Goal: Task Accomplishment & Management: Complete application form

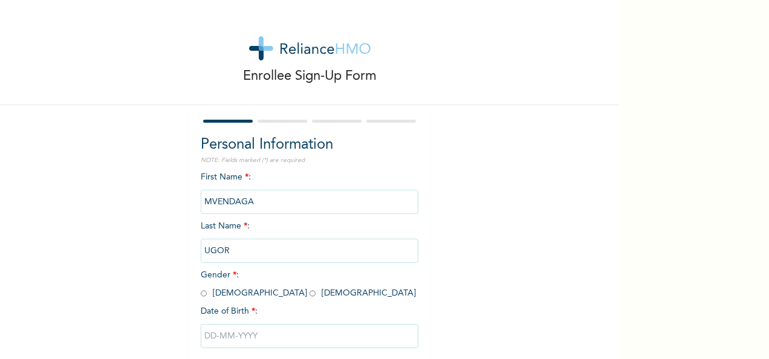
click at [201, 294] on input "radio" at bounding box center [204, 293] width 6 height 11
radio input "true"
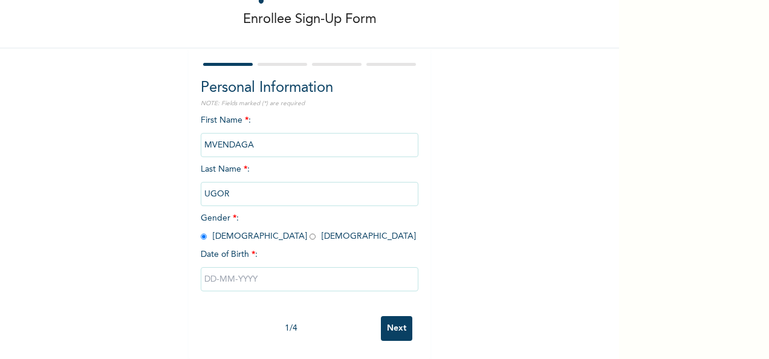
click at [201, 271] on input "text" at bounding box center [310, 279] width 218 height 24
select select "8"
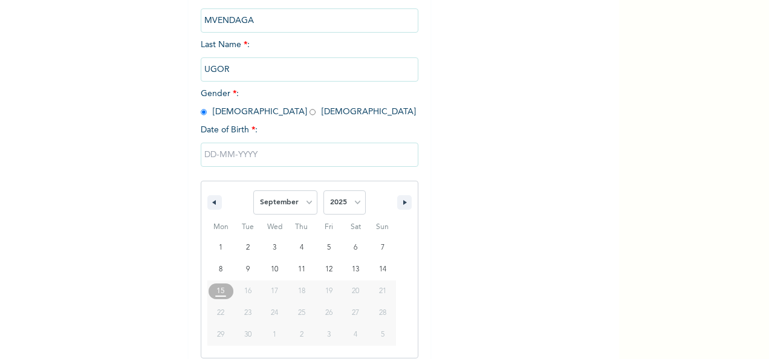
scroll to position [191, 0]
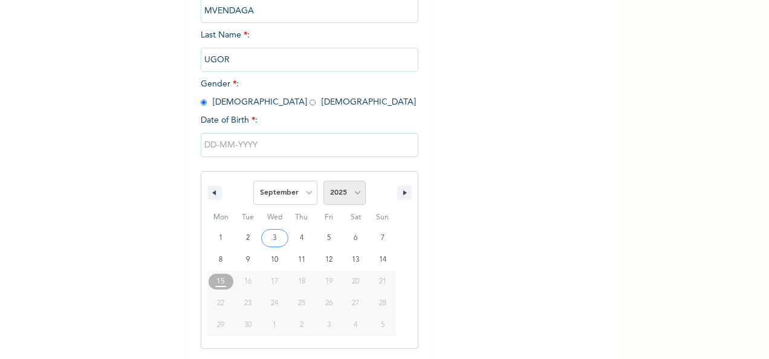
click at [356, 195] on select "2025 2024 2023 2022 2021 2020 2019 2018 2017 2016 2015 2014 2013 2012 2011 2010…" at bounding box center [344, 193] width 42 height 24
select select "1975"
click at [323, 182] on select "2025 2024 2023 2022 2021 2020 2019 2018 2017 2016 2015 2014 2013 2012 2011 2010…" at bounding box center [344, 193] width 42 height 24
click at [303, 197] on select "January February March April May June July August September October November De…" at bounding box center [285, 193] width 64 height 24
select select "9"
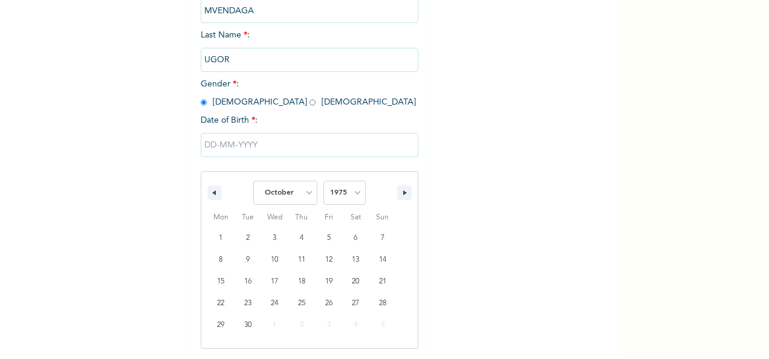
click at [253, 182] on select "January February March April May June July August September October November De…" at bounding box center [285, 193] width 64 height 24
type input "[DATE]"
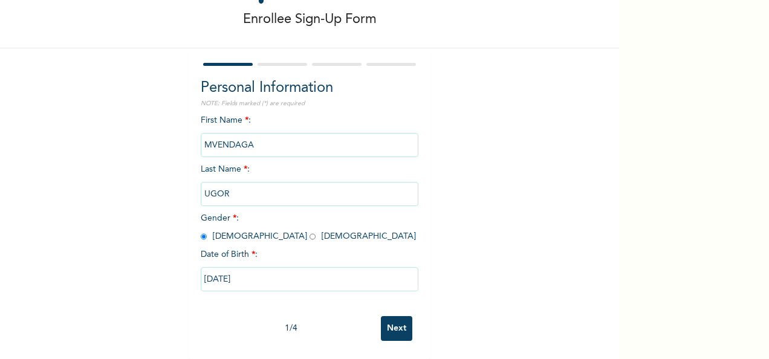
click at [391, 318] on input "Next" at bounding box center [396, 328] width 31 height 25
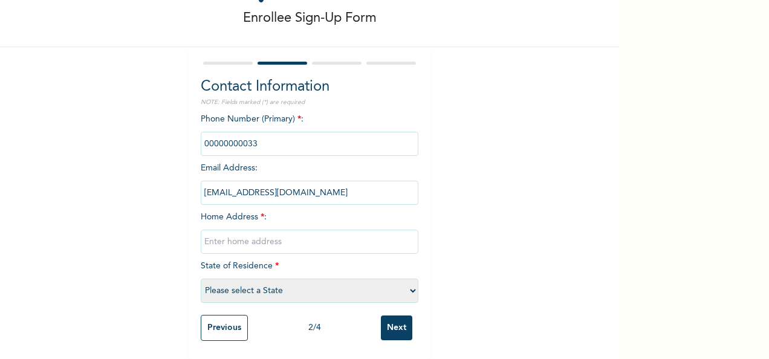
click at [299, 138] on input "phone" at bounding box center [310, 144] width 218 height 24
click at [258, 136] on input "phone" at bounding box center [310, 144] width 218 height 24
click at [504, 172] on div "Enrollee Sign-Up Form Contact Information NOTE: Fields marked (*) are required …" at bounding box center [309, 150] width 619 height 417
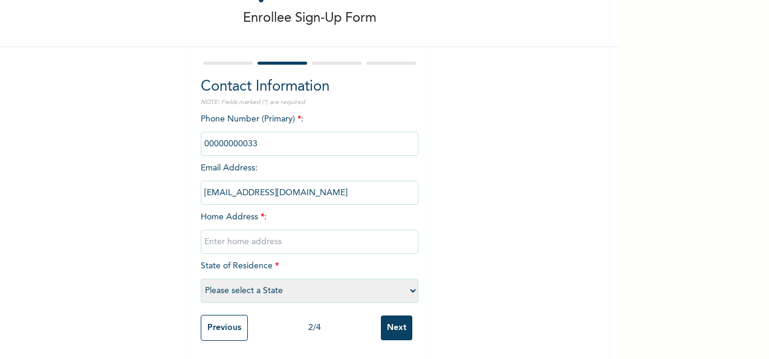
click at [314, 232] on input "text" at bounding box center [310, 242] width 218 height 24
click at [406, 282] on select "Please select a State [PERSON_NAME] (FCT) [PERSON_NAME] Ibom [GEOGRAPHIC_DATA] …" at bounding box center [310, 291] width 218 height 24
select select "15"
click at [201, 279] on select "Please select a State [PERSON_NAME] (FCT) [PERSON_NAME] Ibom [GEOGRAPHIC_DATA] …" at bounding box center [310, 291] width 218 height 24
click at [236, 239] on input "text" at bounding box center [310, 242] width 218 height 24
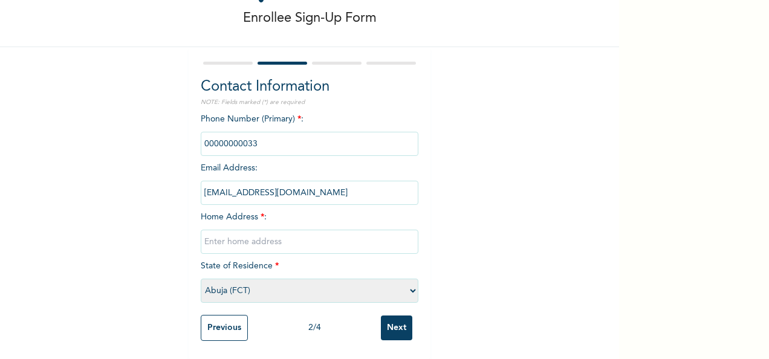
click at [232, 137] on input "phone" at bounding box center [310, 144] width 218 height 24
drag, startPoint x: 232, startPoint y: 137, endPoint x: 264, endPoint y: 134, distance: 32.2
click at [264, 134] on input "phone" at bounding box center [310, 144] width 218 height 24
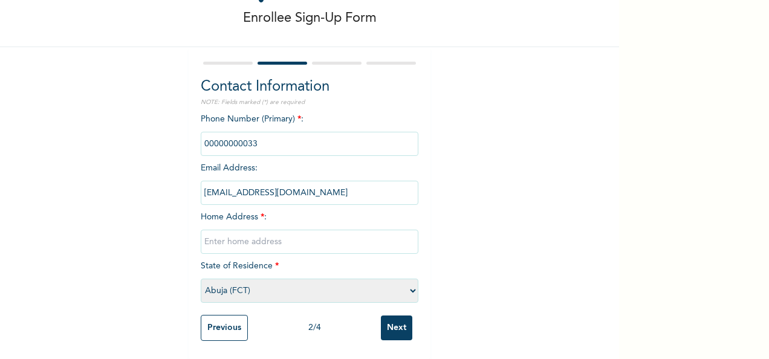
click at [264, 134] on input "phone" at bounding box center [310, 144] width 218 height 24
click at [209, 133] on input "phone" at bounding box center [310, 144] width 218 height 24
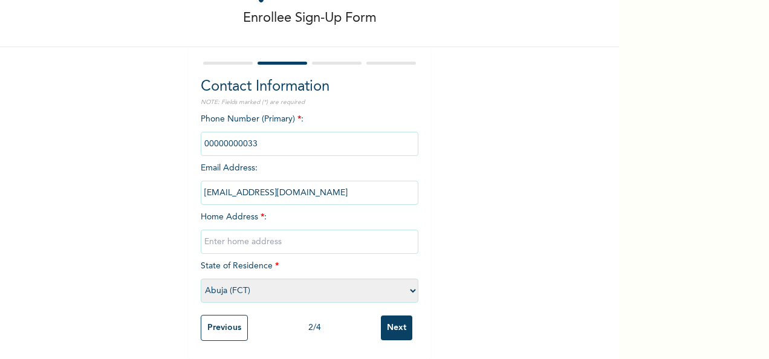
click at [280, 230] on input "text" at bounding box center [310, 242] width 218 height 24
type input "Flat 1, Plot 675 Behind Victory Life [DEMOGRAPHIC_DATA], Durumi, [GEOGRAPHIC_DA…"
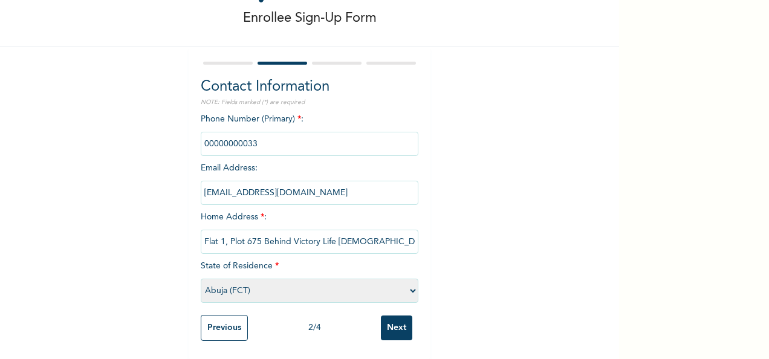
click at [390, 324] on input "Next" at bounding box center [396, 328] width 31 height 25
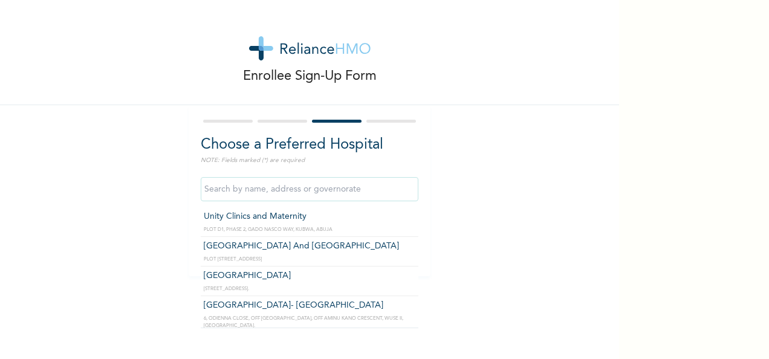
click at [324, 193] on input "text" at bounding box center [310, 189] width 218 height 24
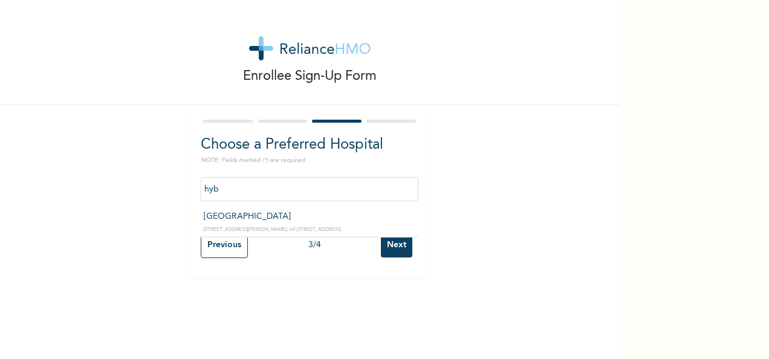
type input "[GEOGRAPHIC_DATA]"
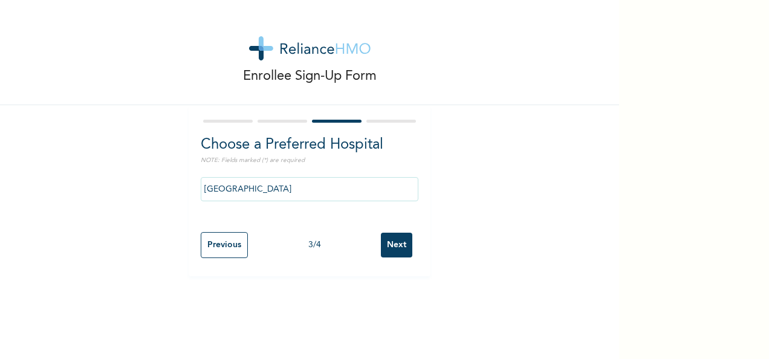
click at [393, 244] on input "Next" at bounding box center [396, 245] width 31 height 25
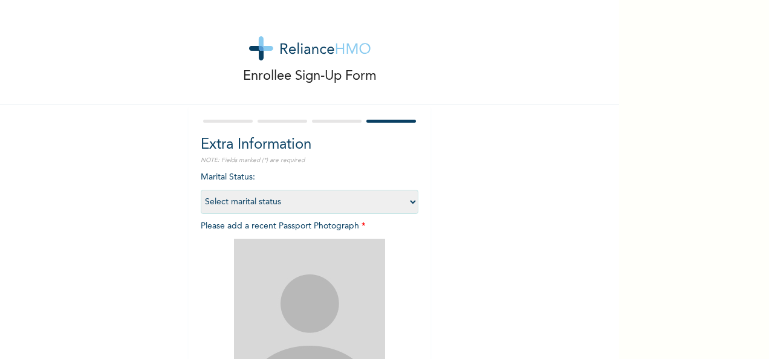
click at [410, 202] on select "Select marital status [DEMOGRAPHIC_DATA] Married [DEMOGRAPHIC_DATA] Widow/[DEMO…" at bounding box center [310, 202] width 218 height 24
select select "4"
click at [201, 190] on select "Select marital status [DEMOGRAPHIC_DATA] Married [DEMOGRAPHIC_DATA] Widow/[DEMO…" at bounding box center [310, 202] width 218 height 24
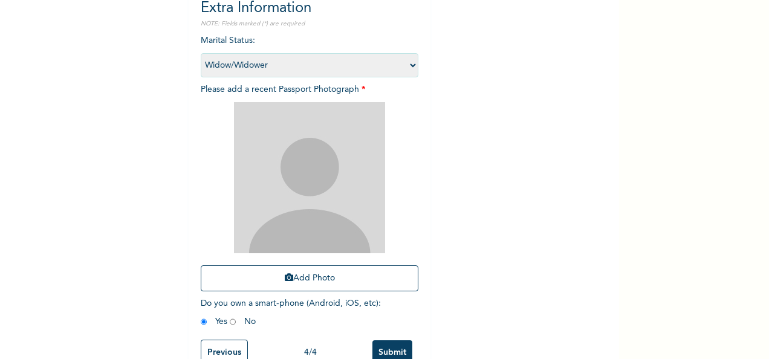
scroll to position [172, 0]
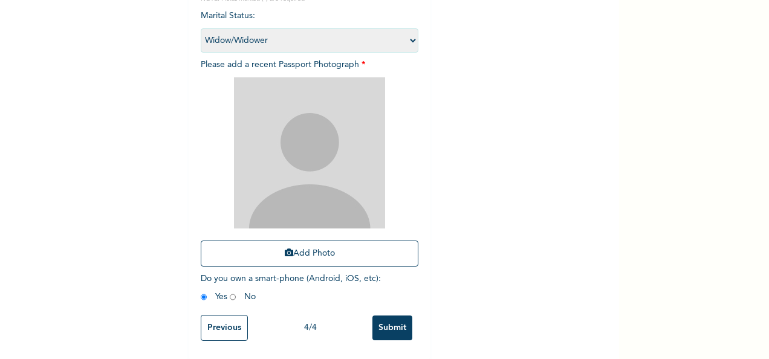
click at [722, 29] on div "Enrollee Sign-Up Form Extra Information NOTE: Fields marked (*) are required Ma…" at bounding box center [384, 179] width 769 height 359
click at [325, 244] on button "Add Photo" at bounding box center [310, 254] width 218 height 26
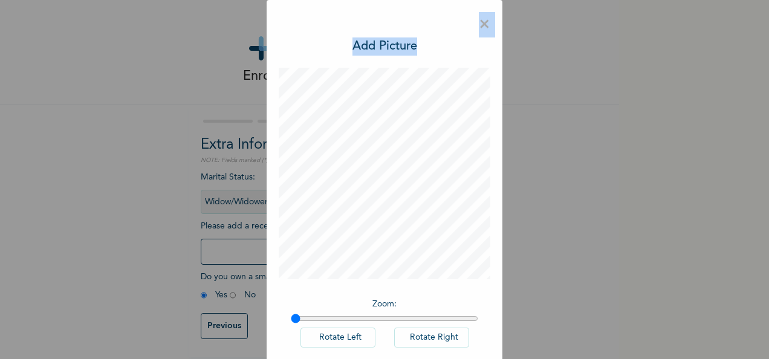
drag, startPoint x: 446, startPoint y: 35, endPoint x: 434, endPoint y: 26, distance: 14.6
click at [434, 26] on div "× Add Picture Zoom : Rotate Left Rotate Right DONE" at bounding box center [385, 211] width 236 height 423
click at [310, 31] on div "× Add Picture Zoom : Rotate Left Rotate Right DONE" at bounding box center [385, 211] width 236 height 423
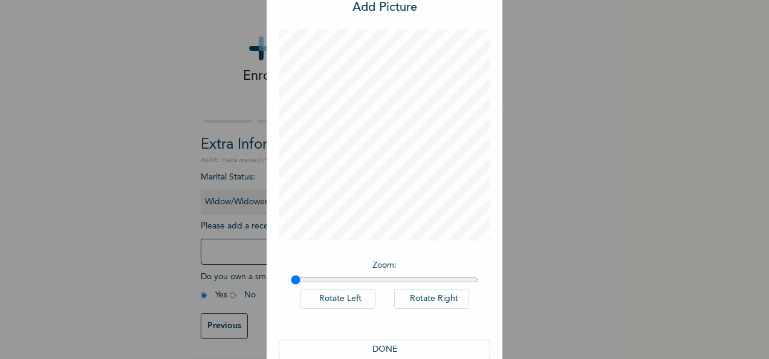
scroll to position [62, 0]
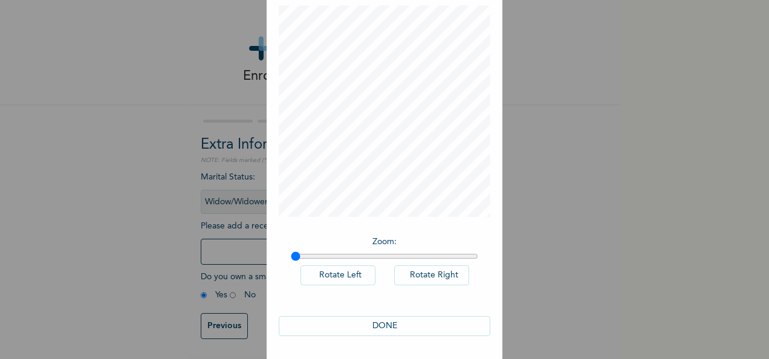
click at [362, 323] on button "DONE" at bounding box center [385, 326] width 212 height 20
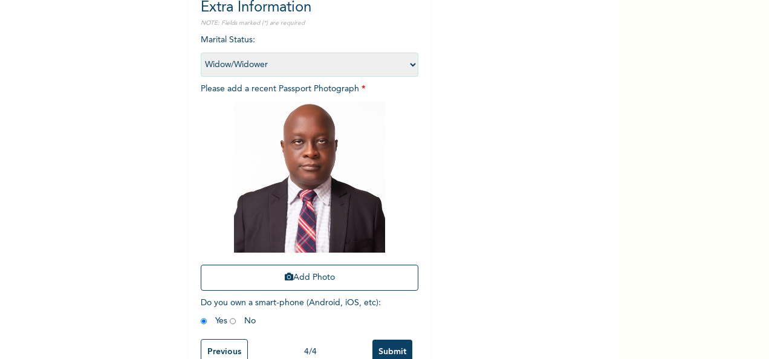
scroll to position [172, 0]
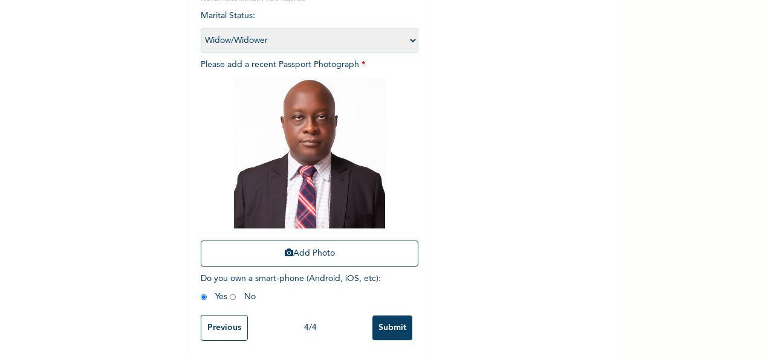
click at [390, 323] on input "Submit" at bounding box center [392, 328] width 40 height 25
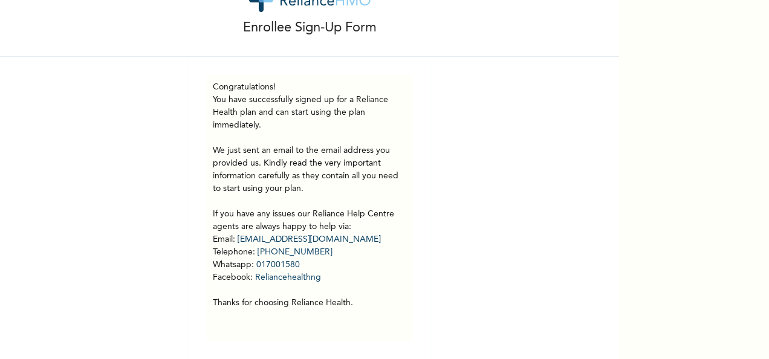
scroll to position [1, 0]
